Goal: Task Accomplishment & Management: Manage account settings

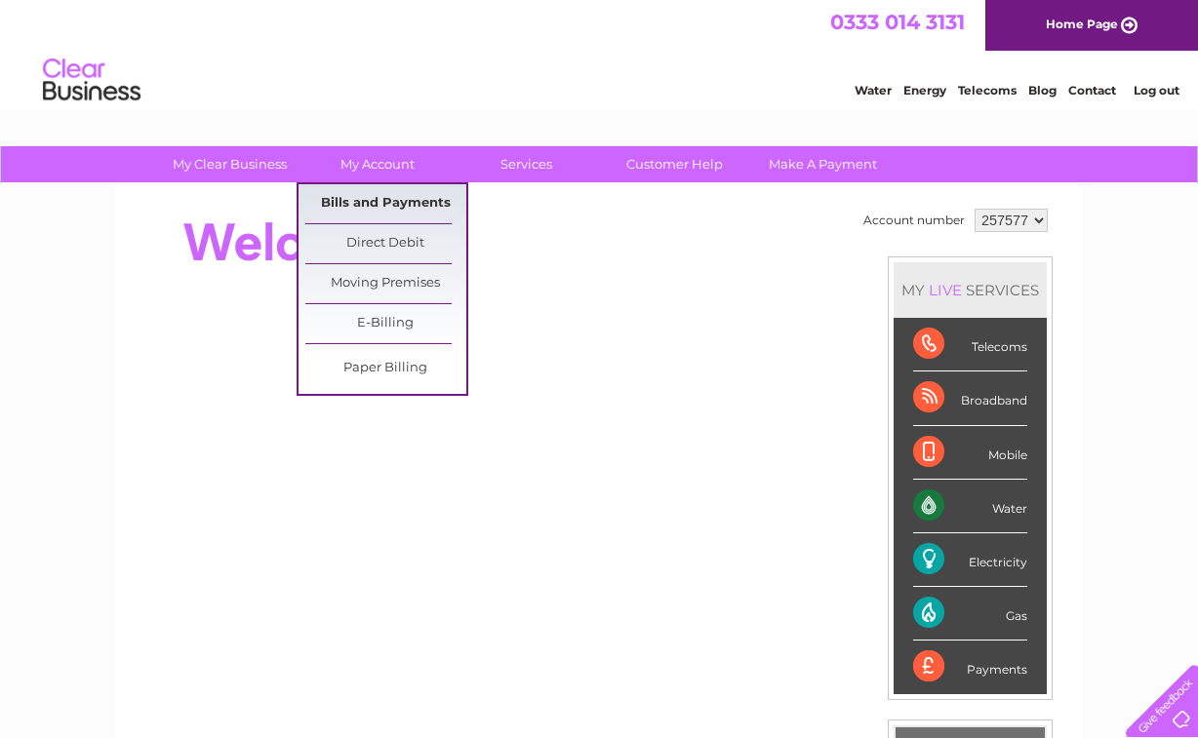
click at [367, 202] on link "Bills and Payments" at bounding box center [385, 203] width 161 height 39
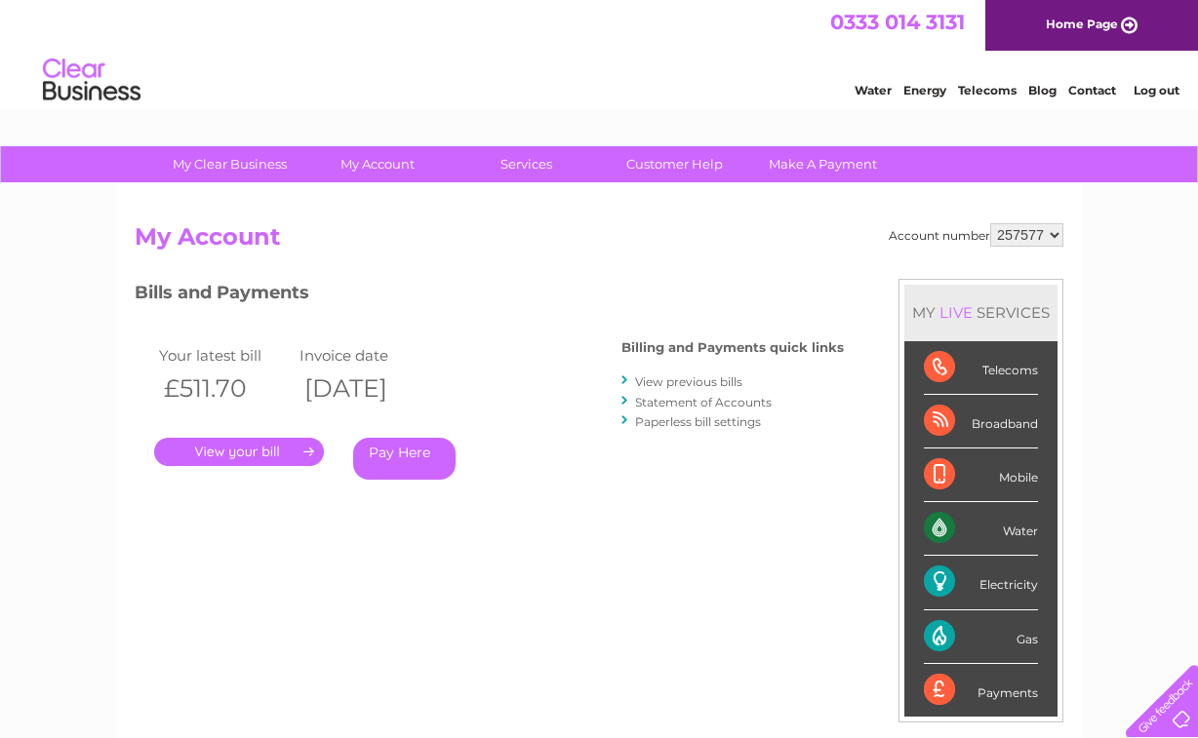
click at [229, 447] on link "." at bounding box center [239, 452] width 170 height 28
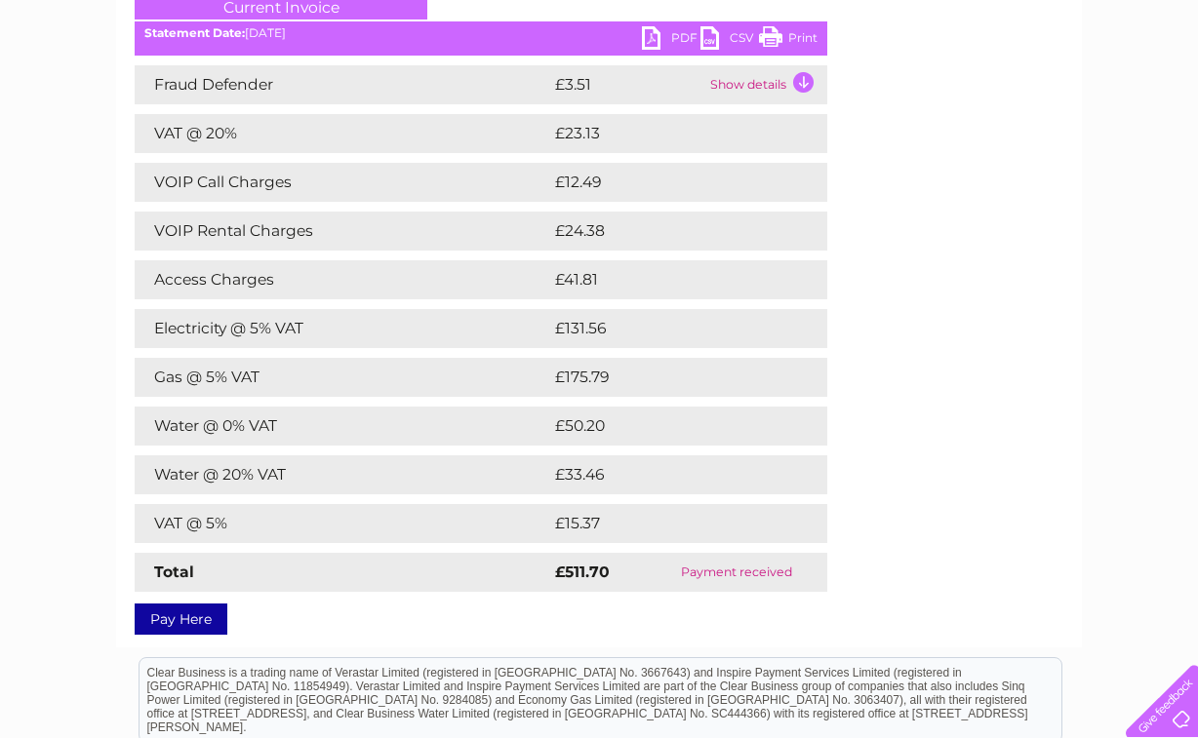
scroll to position [293, 0]
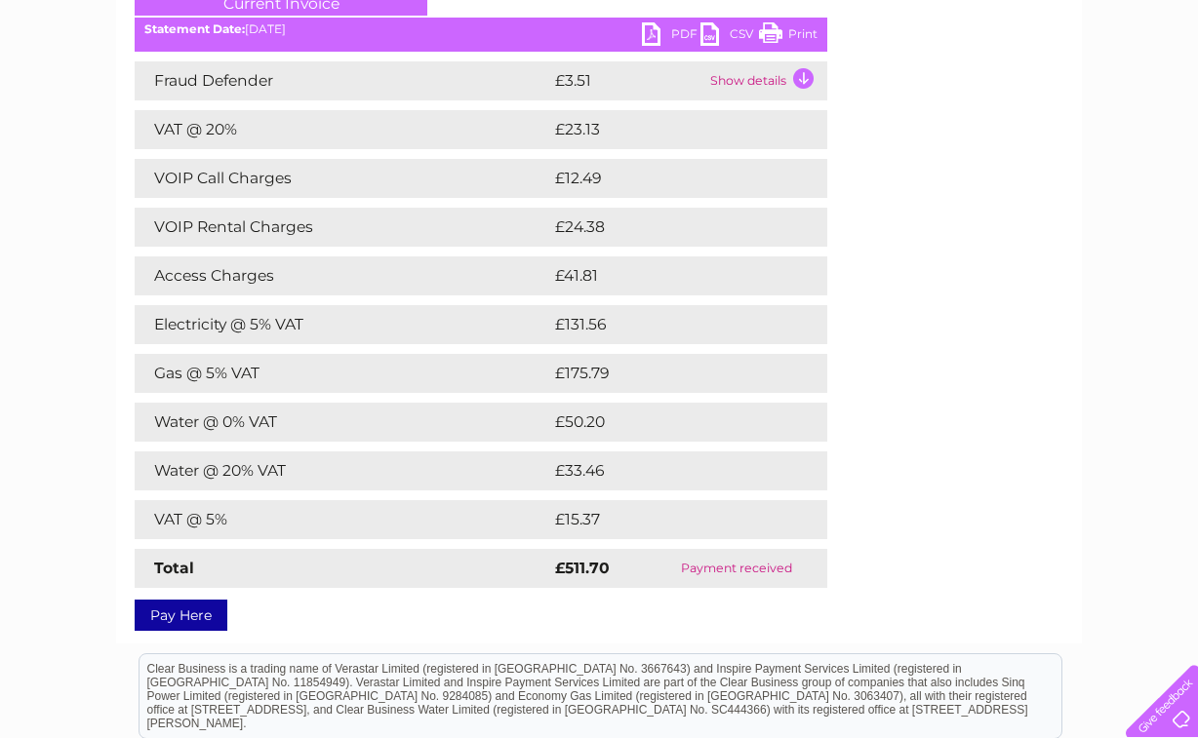
click at [311, 370] on td "Gas @ 5% VAT" at bounding box center [342, 373] width 415 height 39
click at [662, 27] on link "PDF" at bounding box center [671, 36] width 59 height 28
click at [678, 28] on link "PDF" at bounding box center [671, 36] width 59 height 28
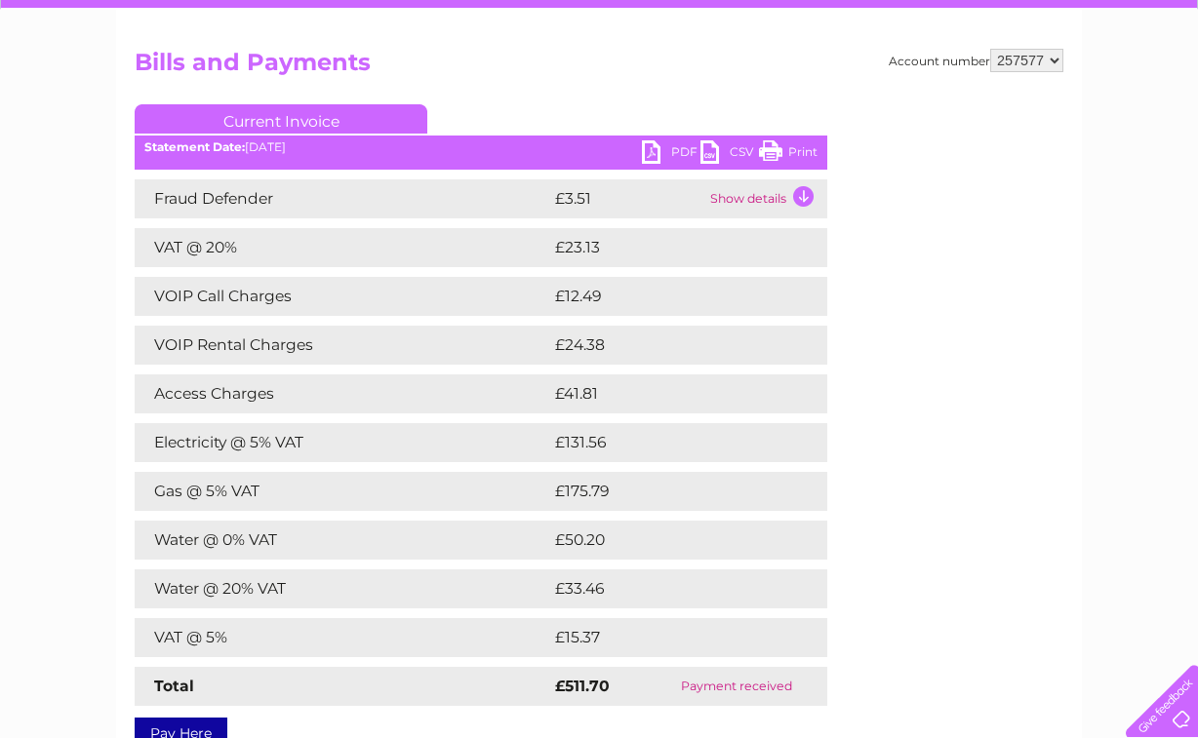
scroll to position [0, 0]
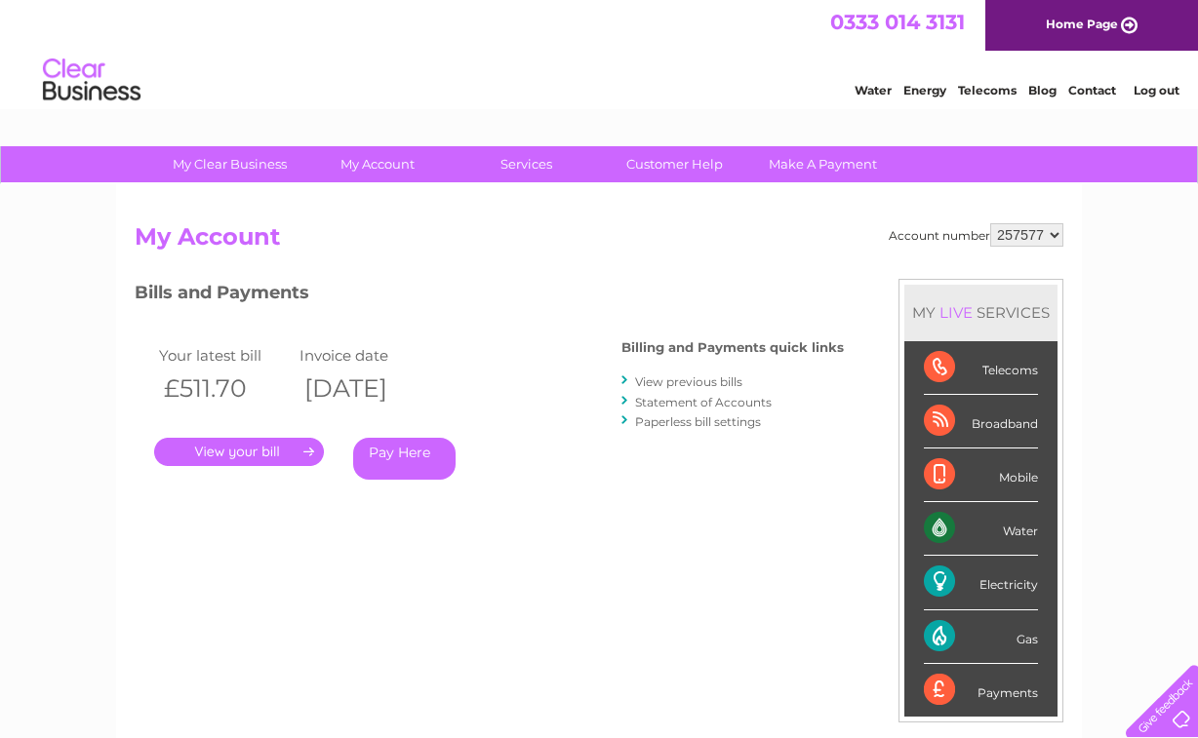
click at [690, 379] on link "View previous bills" at bounding box center [688, 381] width 107 height 15
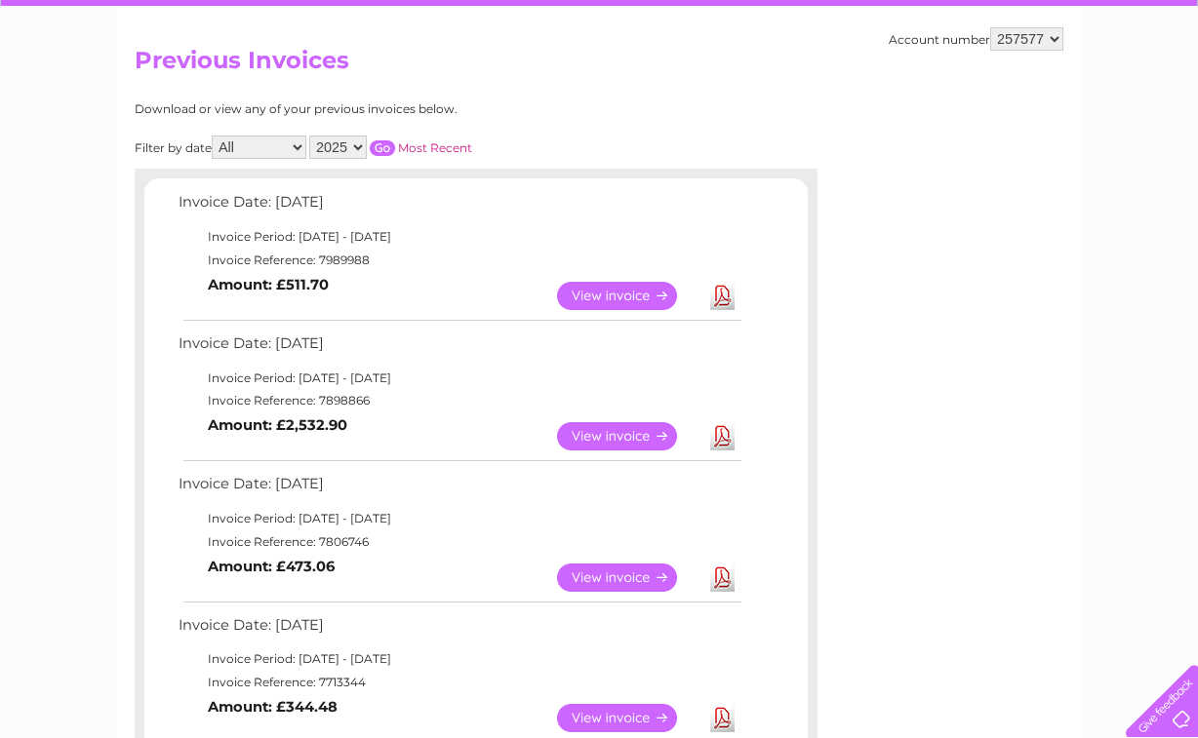
scroll to position [195, 0]
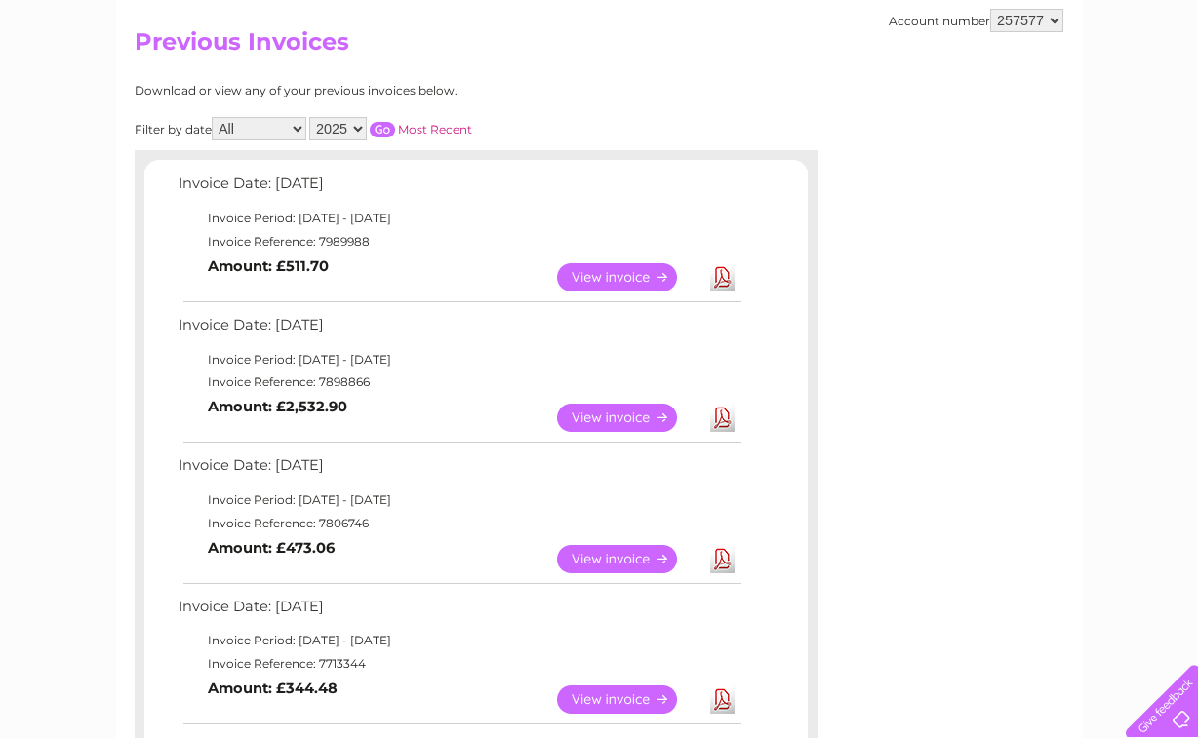
click at [620, 415] on link "View" at bounding box center [628, 418] width 143 height 28
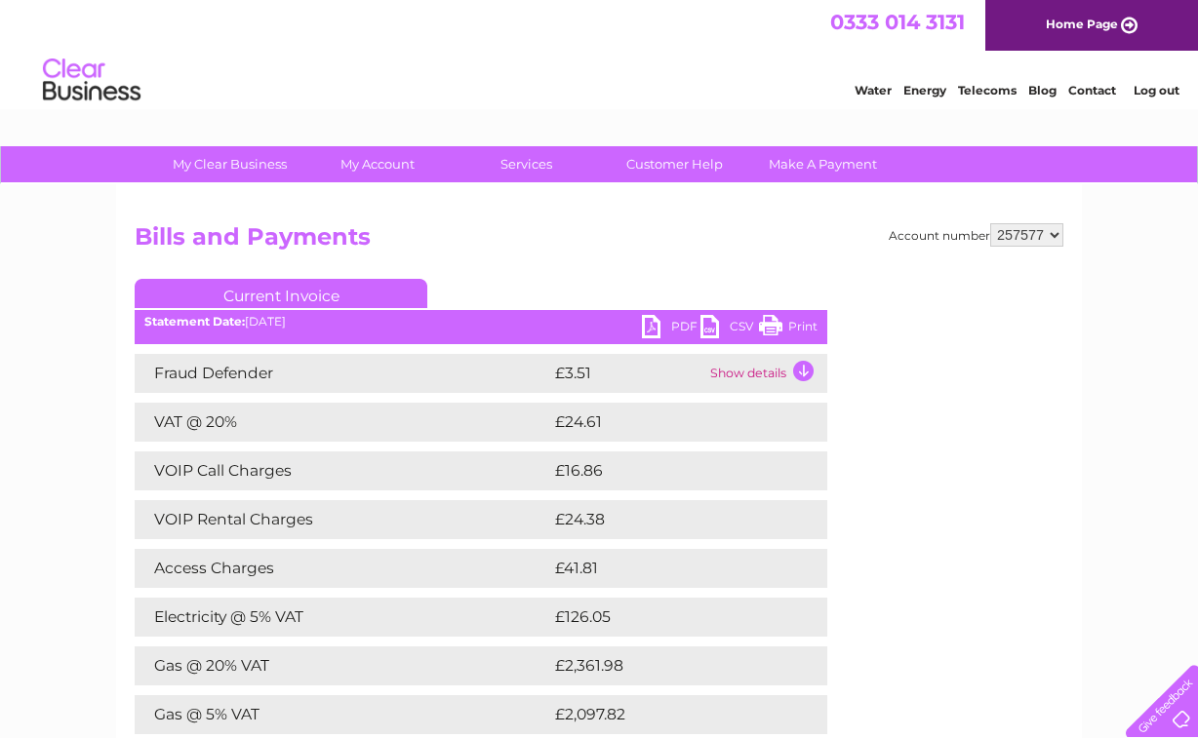
click at [681, 325] on link "PDF" at bounding box center [671, 329] width 59 height 28
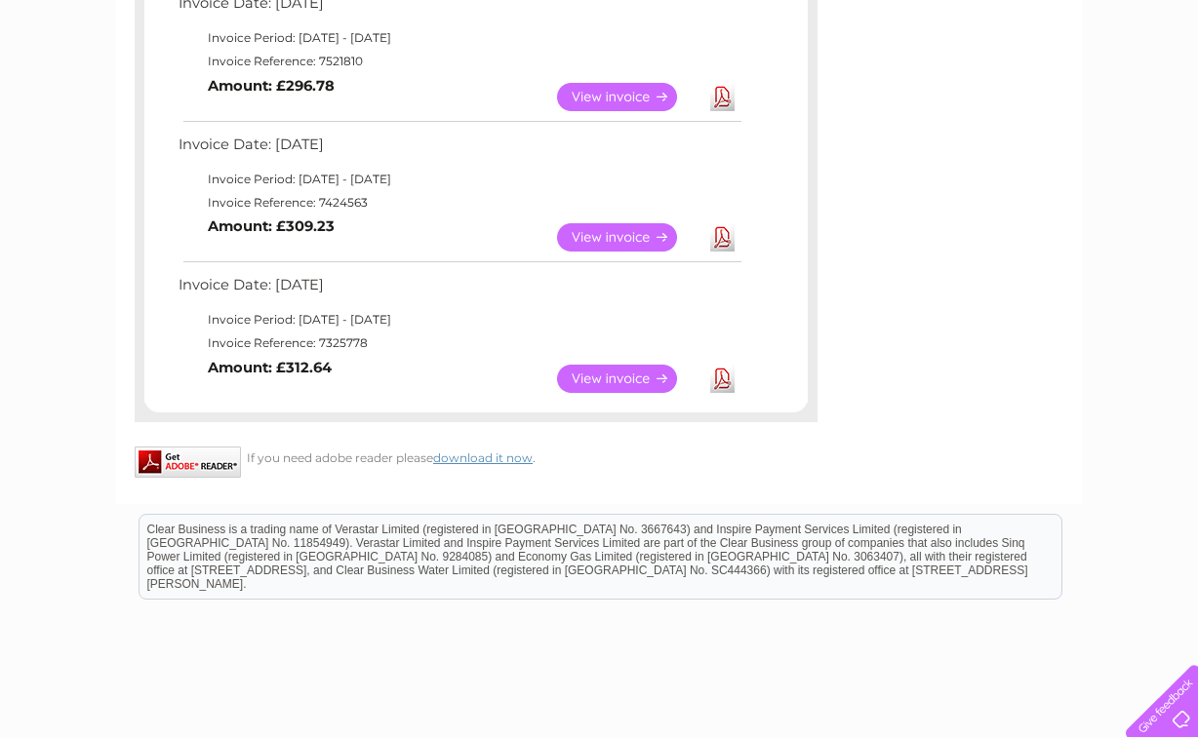
scroll to position [1170, 0]
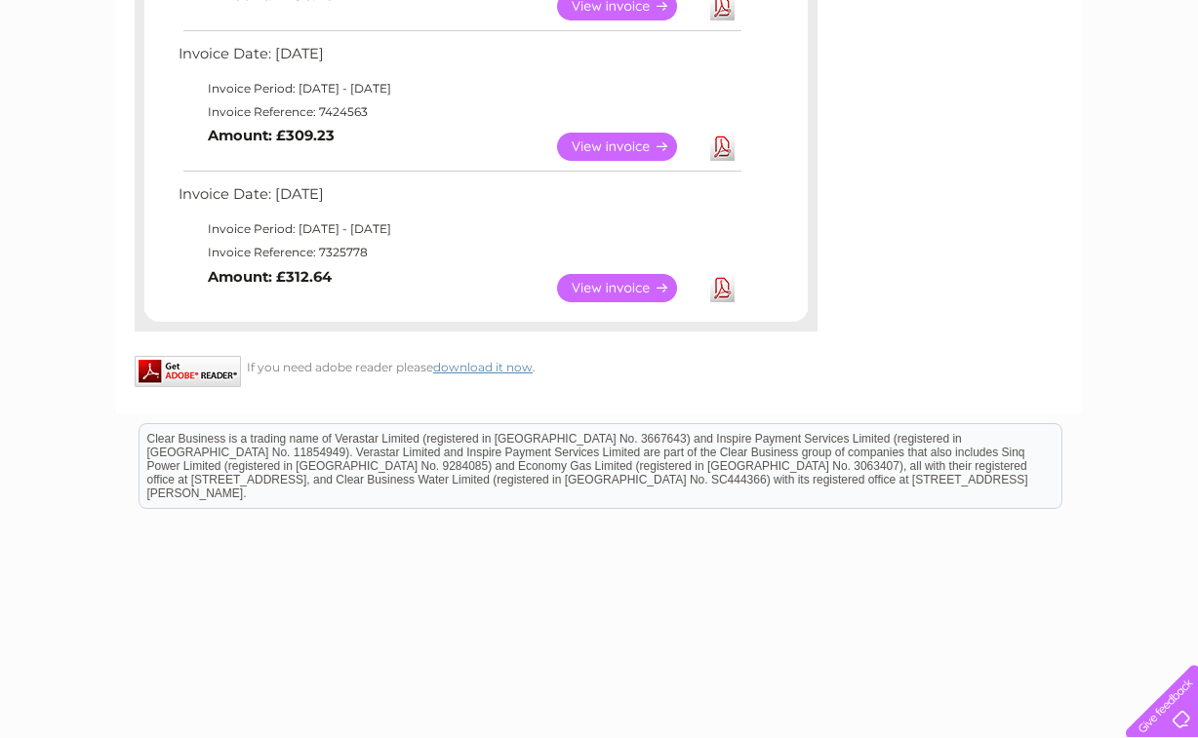
click at [605, 288] on link "View" at bounding box center [628, 288] width 143 height 28
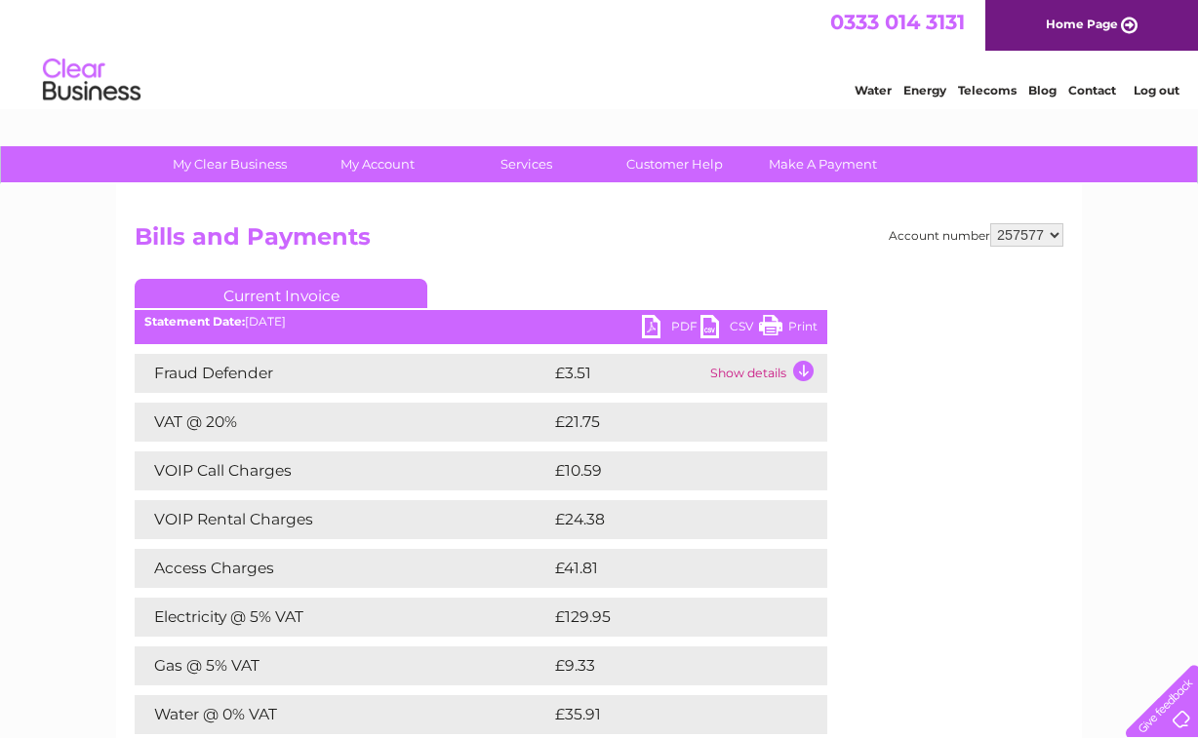
click at [671, 324] on link "PDF" at bounding box center [671, 329] width 59 height 28
click at [1172, 91] on link "Log out" at bounding box center [1156, 90] width 46 height 15
